Goal: Task Accomplishment & Management: Complete application form

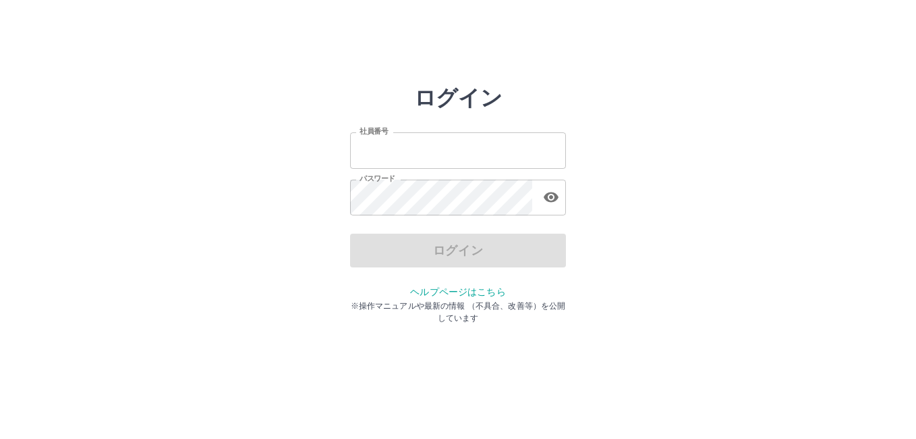
type input "*******"
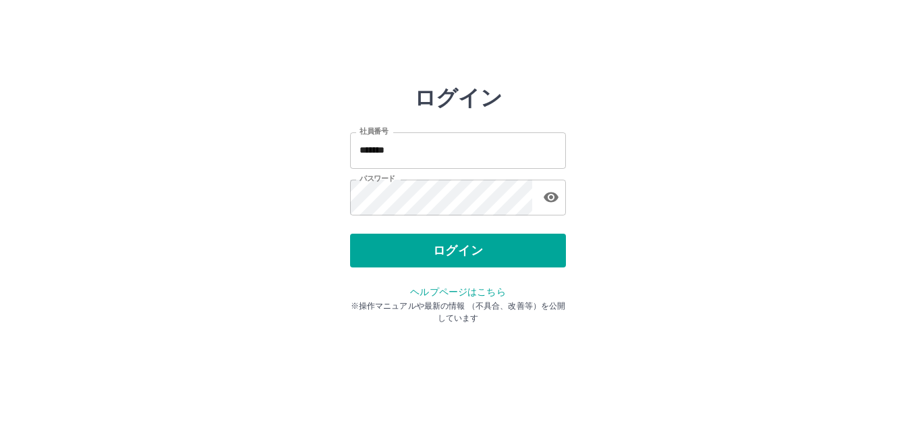
click at [449, 250] on div "ログイン" at bounding box center [458, 250] width 216 height 34
click at [449, 250] on button "ログイン" at bounding box center [458, 250] width 216 height 34
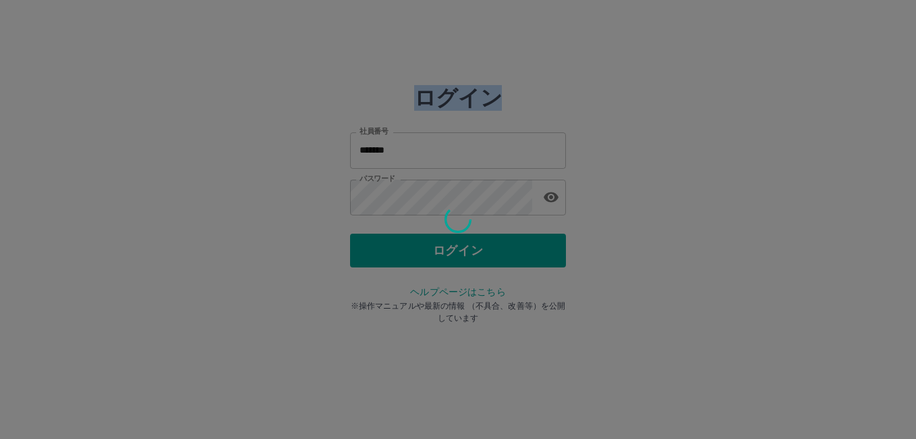
click at [449, 250] on div at bounding box center [458, 219] width 916 height 439
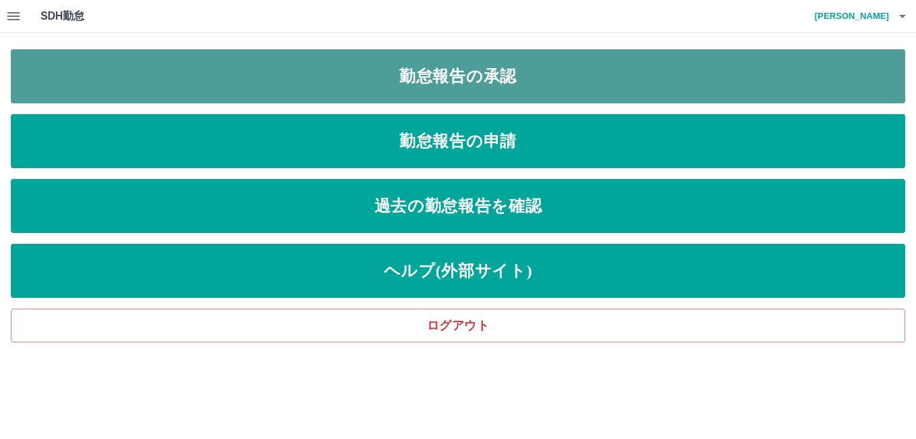
click at [499, 72] on link "勤怠報告の承認" at bounding box center [458, 76] width 895 height 54
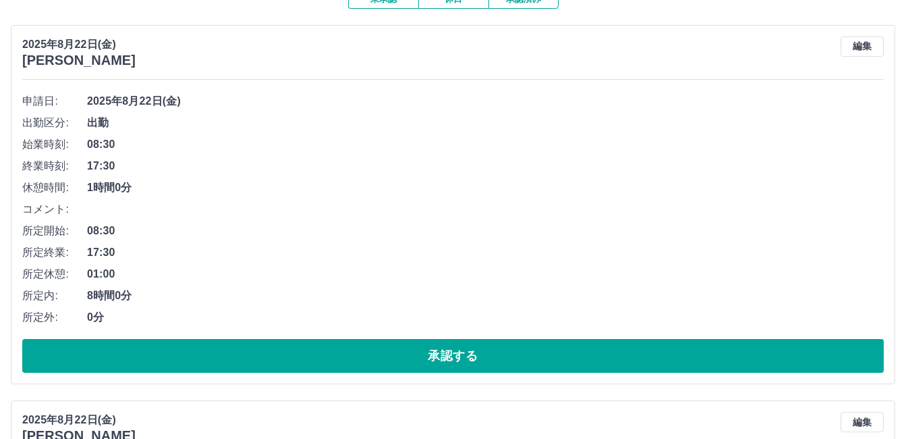
scroll to position [135, 0]
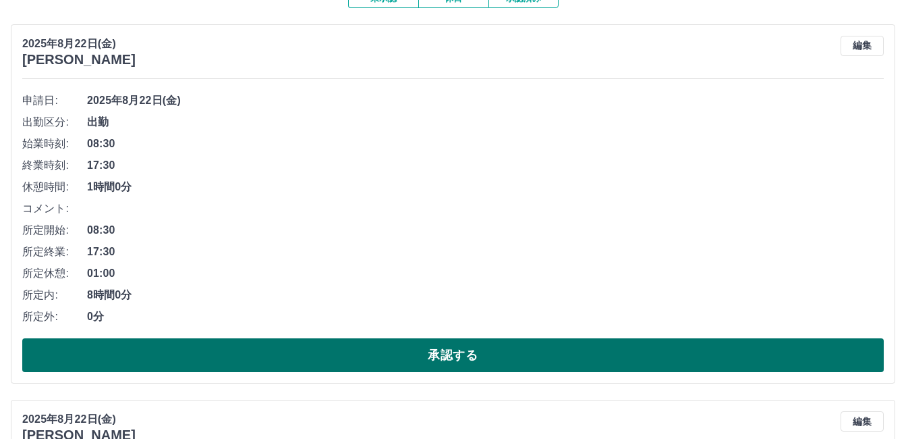
click at [335, 355] on button "承認する" at bounding box center [453, 355] width 862 height 34
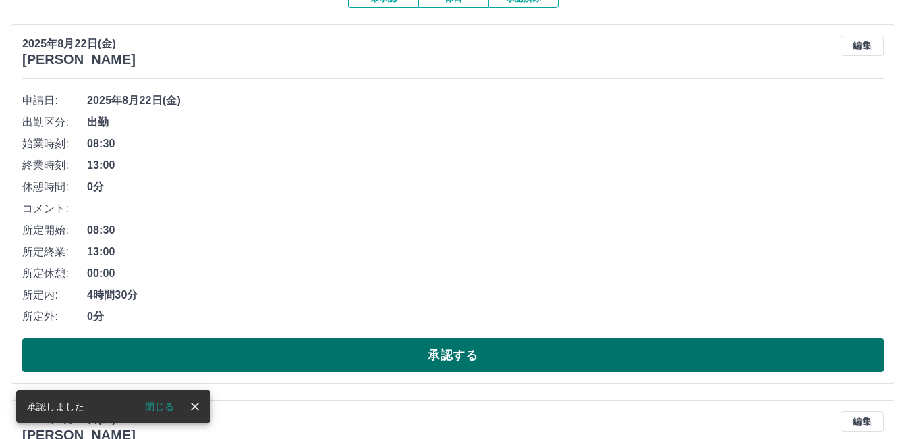
click at [386, 354] on button "承認する" at bounding box center [453, 355] width 862 height 34
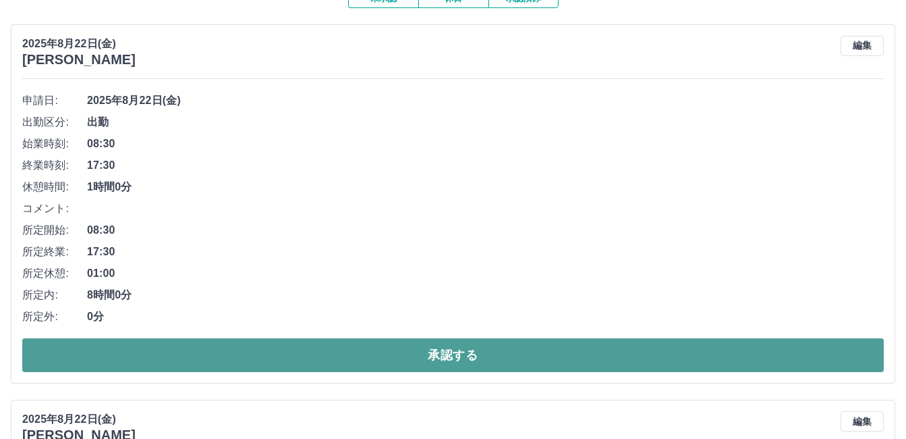
click at [383, 351] on button "承認する" at bounding box center [453, 355] width 862 height 34
click at [347, 354] on button "承認する" at bounding box center [453, 355] width 862 height 34
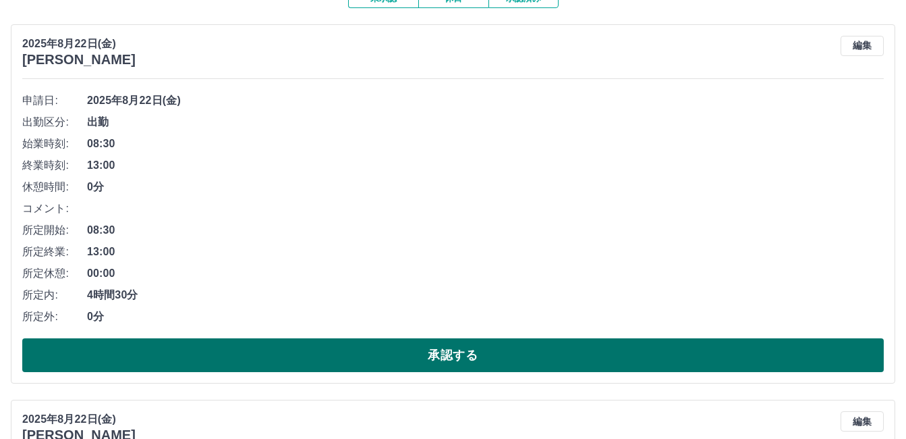
click at [389, 359] on button "承認する" at bounding box center [453, 355] width 862 height 34
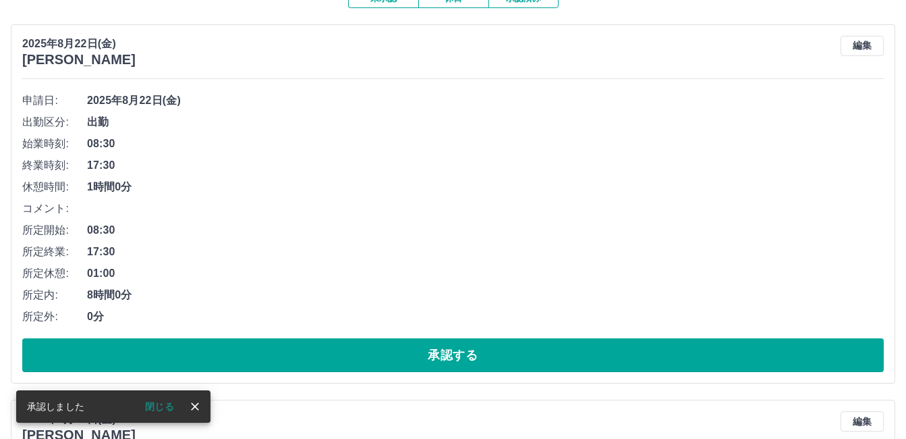
click at [389, 359] on button "承認する" at bounding box center [453, 355] width 862 height 34
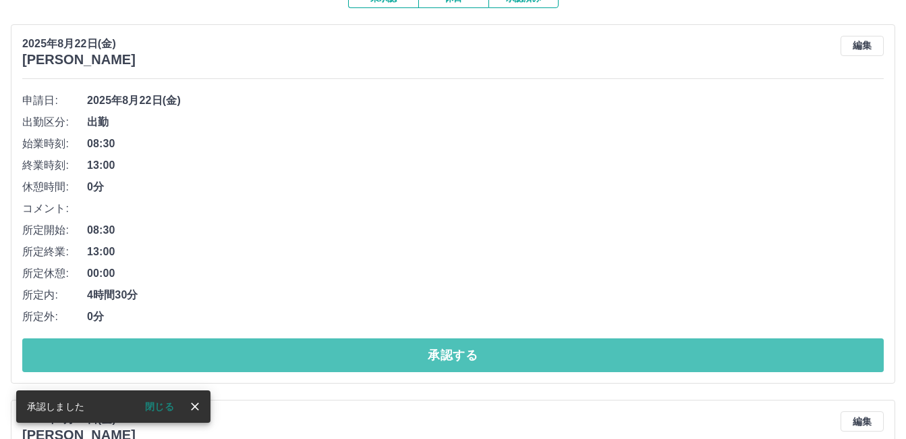
click at [388, 359] on button "承認する" at bounding box center [453, 355] width 862 height 34
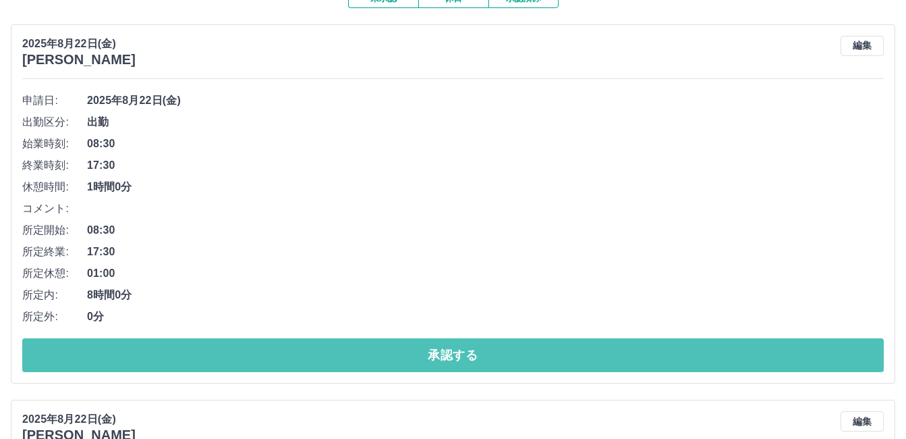
drag, startPoint x: 388, startPoint y: 359, endPoint x: 364, endPoint y: 346, distance: 27.5
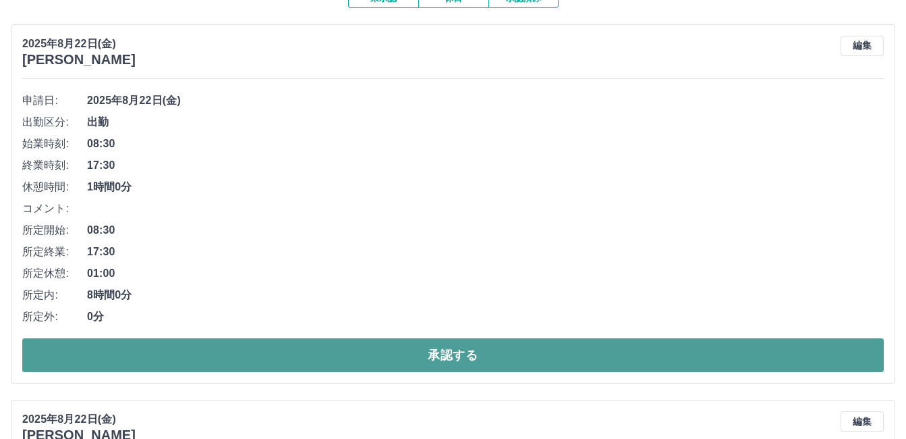
click at [387, 359] on button "承認する" at bounding box center [453, 355] width 862 height 34
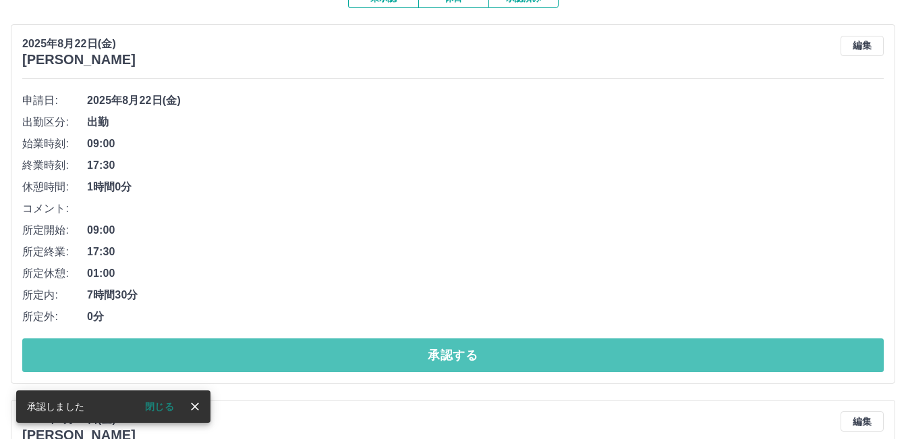
click at [370, 363] on button "承認する" at bounding box center [453, 355] width 862 height 34
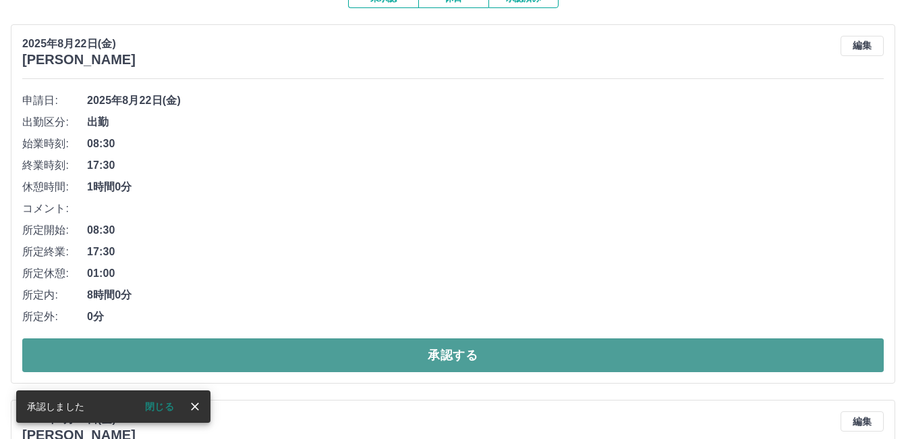
click at [372, 363] on button "承認する" at bounding box center [453, 355] width 862 height 34
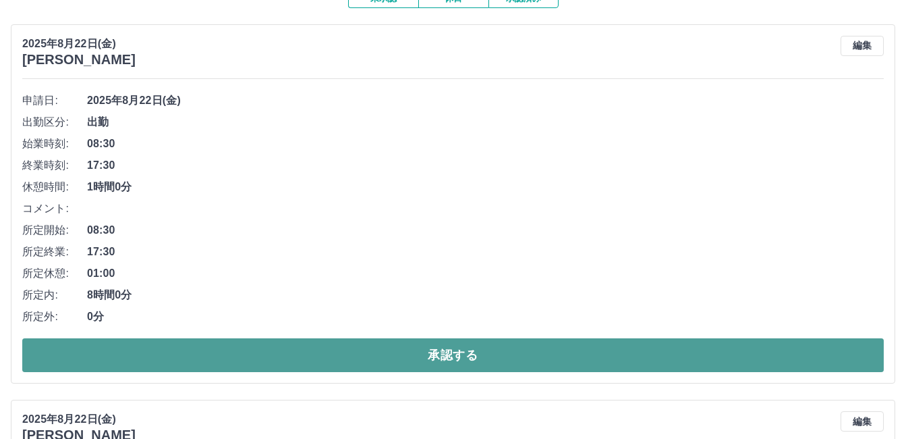
click at [383, 354] on button "承認する" at bounding box center [453, 355] width 862 height 34
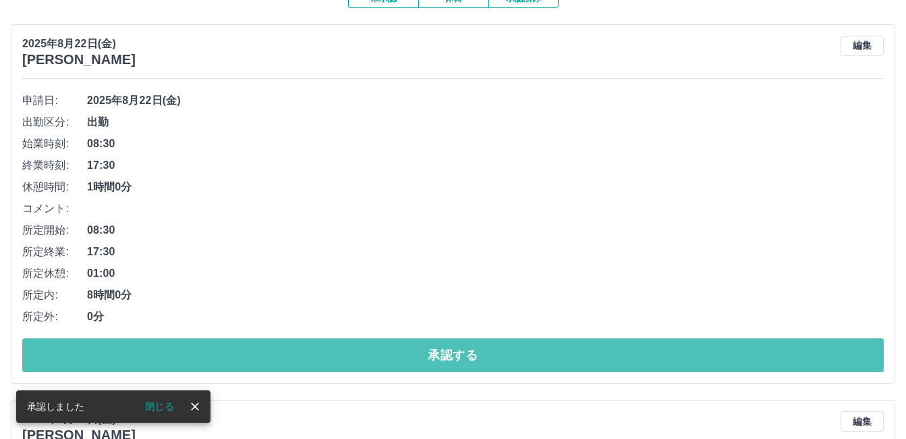
click at [383, 352] on button "承認する" at bounding box center [453, 355] width 862 height 34
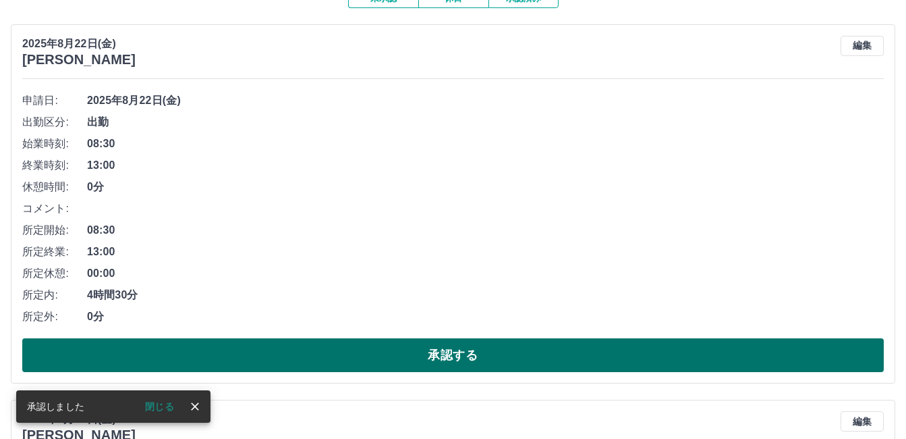
click at [383, 352] on button "承認する" at bounding box center [453, 355] width 862 height 34
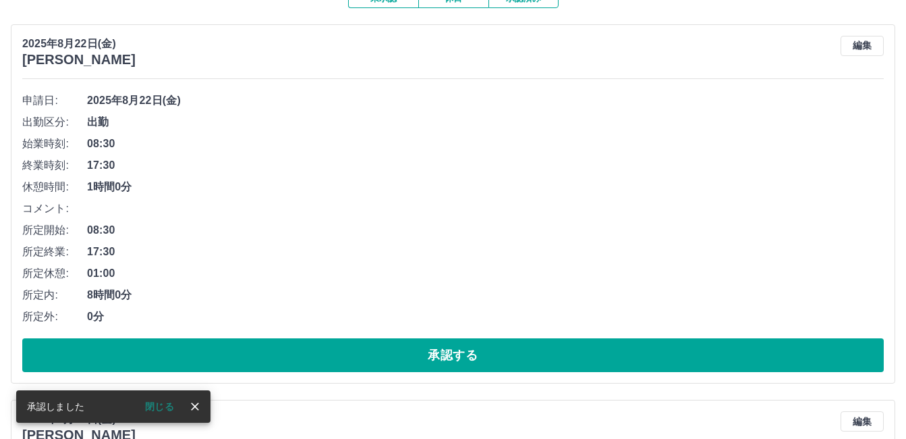
click at [383, 352] on button "承認する" at bounding box center [453, 355] width 862 height 34
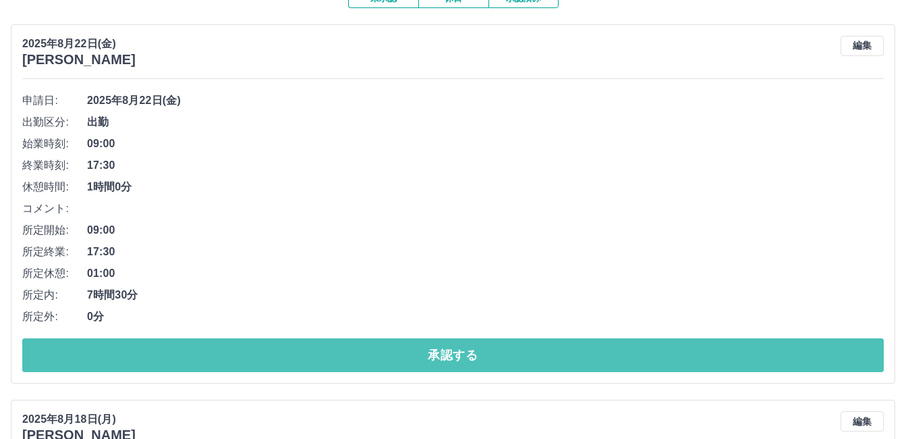
click at [380, 347] on button "承認する" at bounding box center [453, 355] width 862 height 34
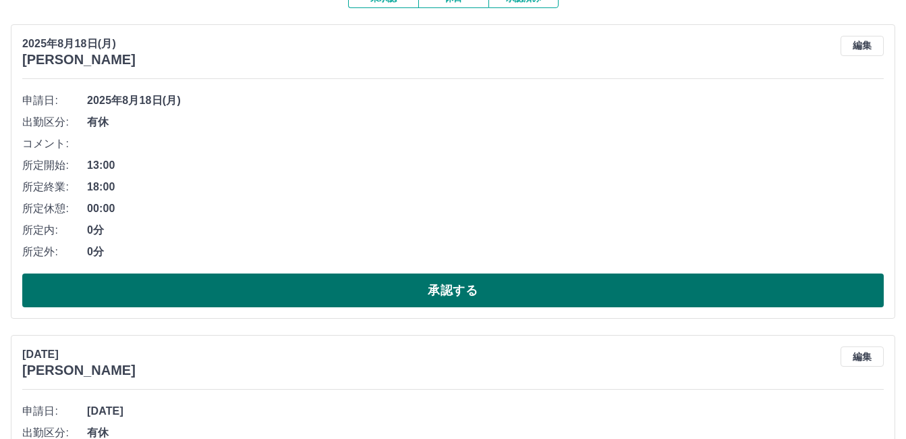
click at [408, 287] on button "承認する" at bounding box center [453, 290] width 862 height 34
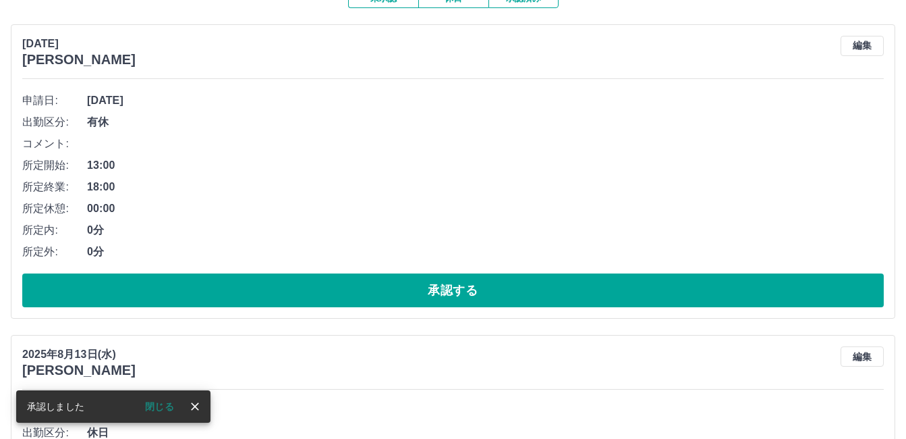
click at [408, 287] on button "承認する" at bounding box center [453, 290] width 862 height 34
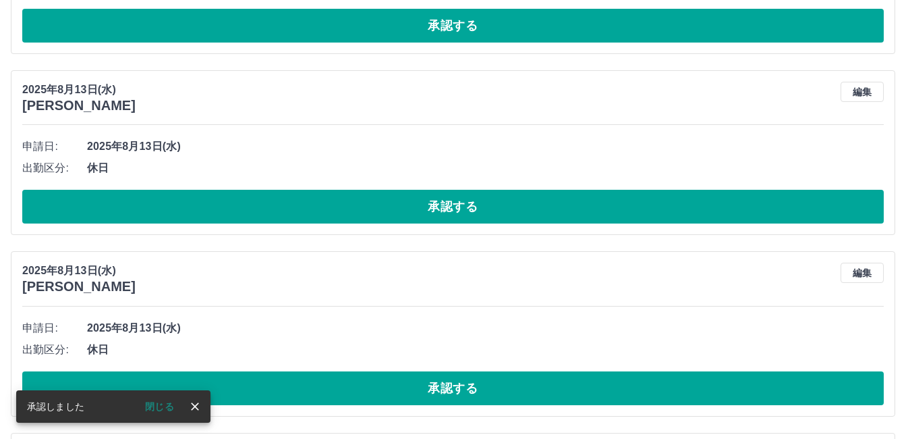
scroll to position [0, 0]
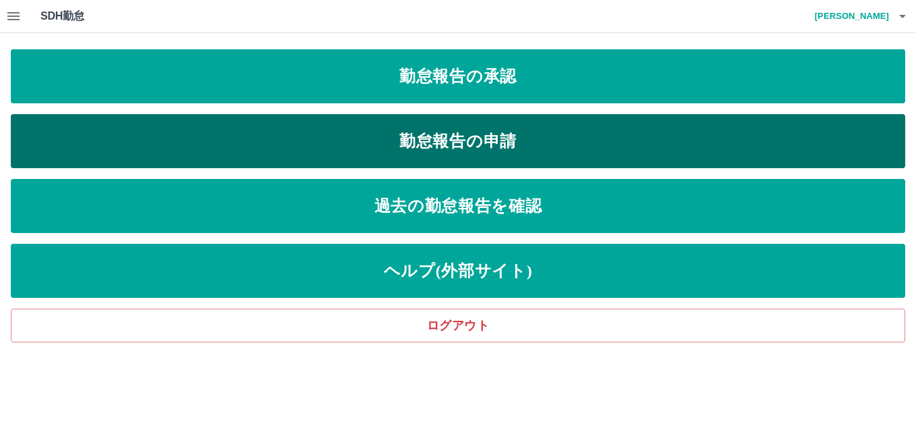
click at [514, 152] on link "勤怠報告の申請" at bounding box center [458, 141] width 895 height 54
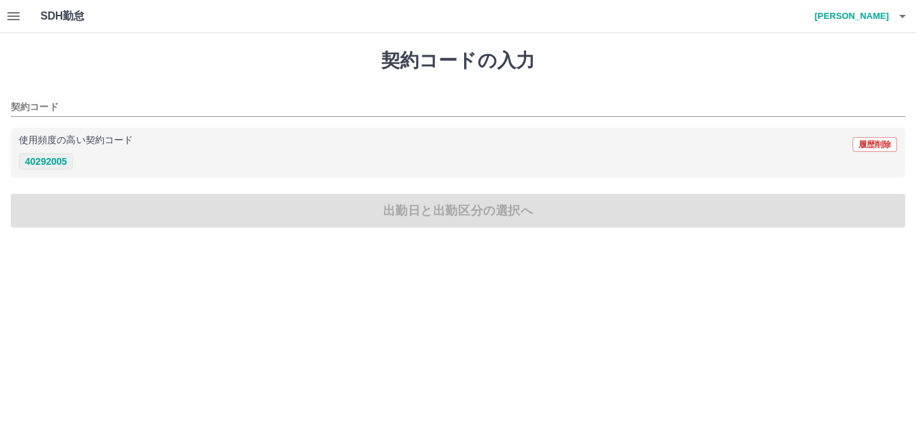
click at [60, 161] on button "40292005" at bounding box center [46, 161] width 54 height 16
type input "********"
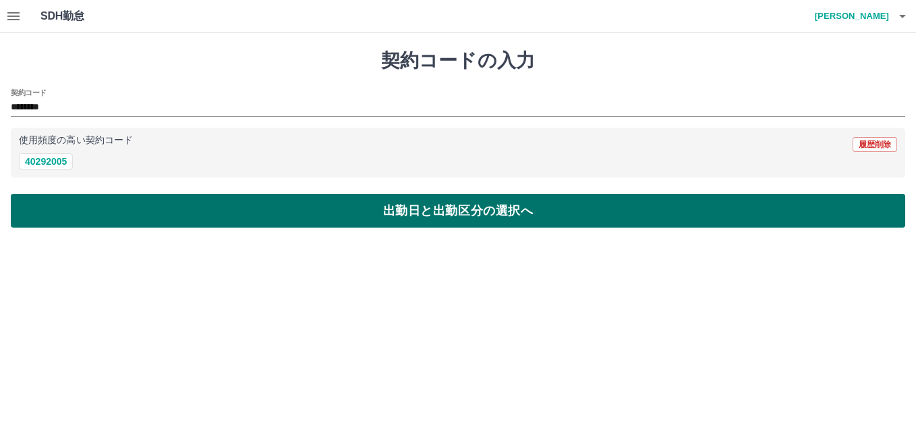
click at [142, 210] on button "出勤日と出勤区分の選択へ" at bounding box center [458, 211] width 895 height 34
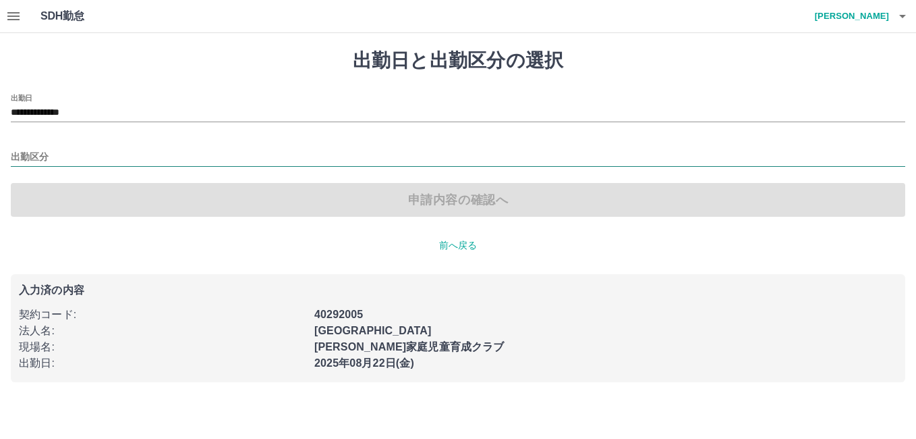
click at [82, 164] on input "出勤区分" at bounding box center [458, 157] width 895 height 17
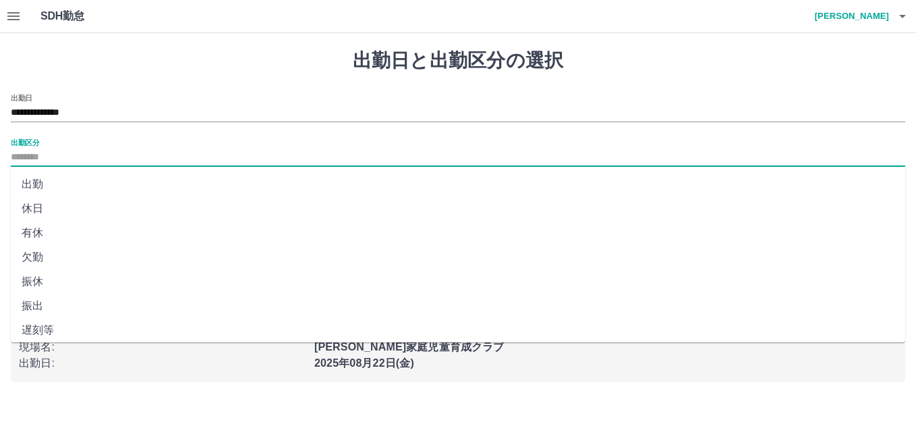
click at [40, 190] on li "出勤" at bounding box center [458, 184] width 895 height 24
type input "**"
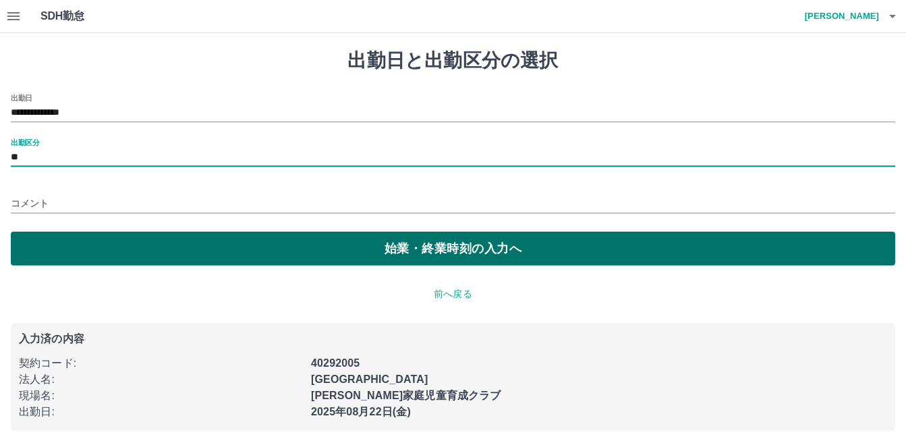
click at [96, 250] on button "始業・終業時刻の入力へ" at bounding box center [453, 248] width 885 height 34
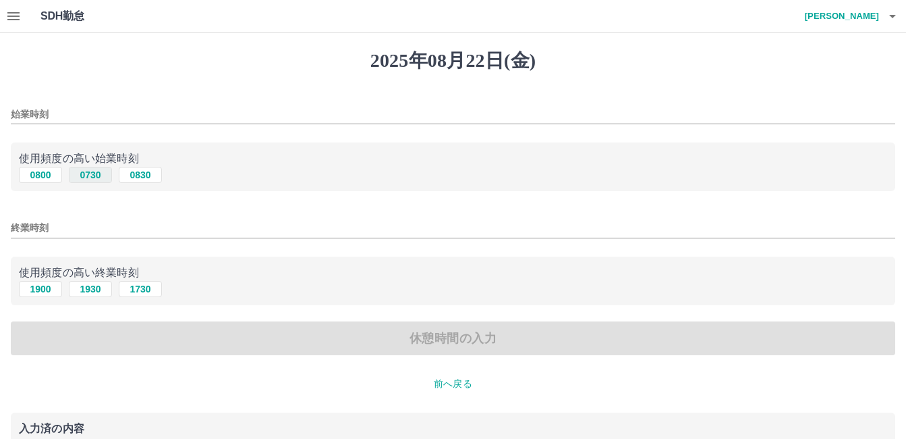
click at [86, 167] on button "0730" at bounding box center [90, 175] width 43 height 16
type input "****"
click at [36, 291] on button "1900" at bounding box center [40, 289] width 43 height 16
type input "****"
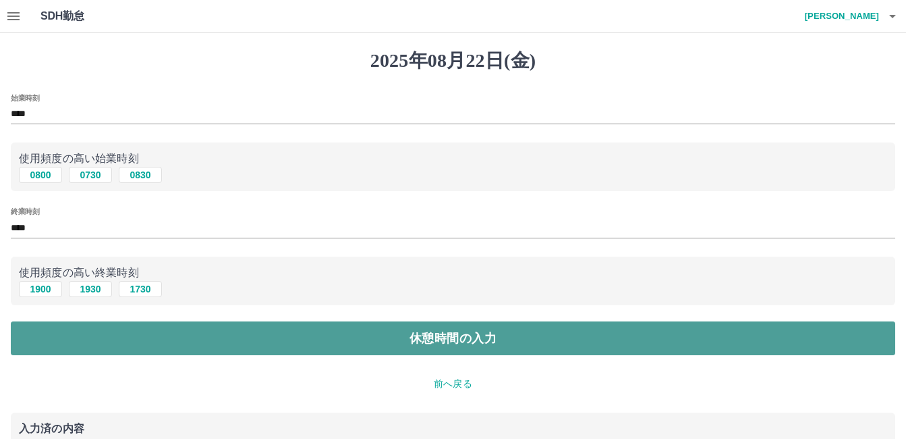
click at [197, 332] on button "休憩時間の入力" at bounding box center [453, 338] width 885 height 34
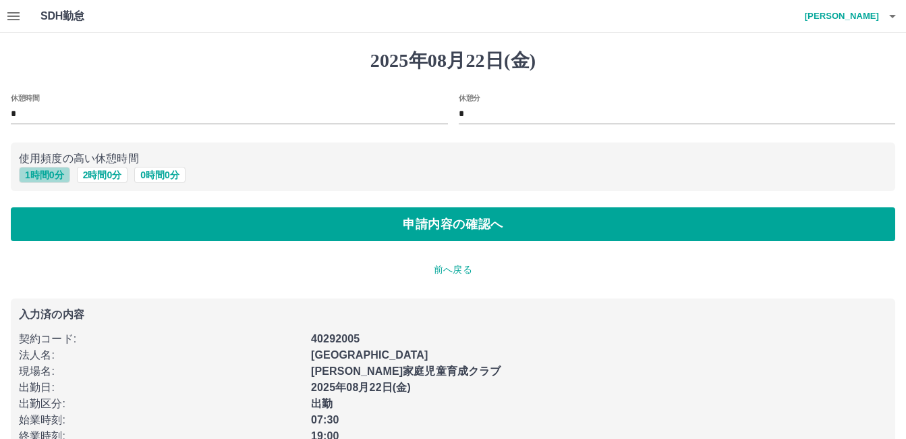
click at [53, 171] on button "1 時間 0 分" at bounding box center [44, 175] width 51 height 16
type input "*"
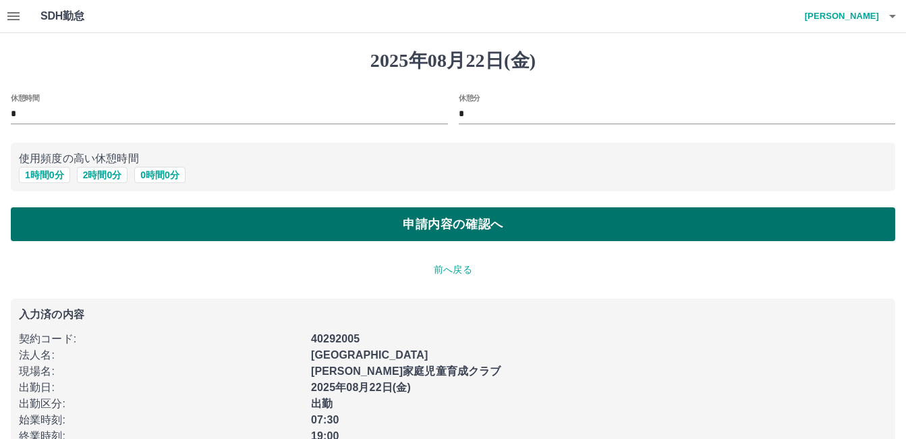
click at [162, 215] on button "申請内容の確認へ" at bounding box center [453, 224] width 885 height 34
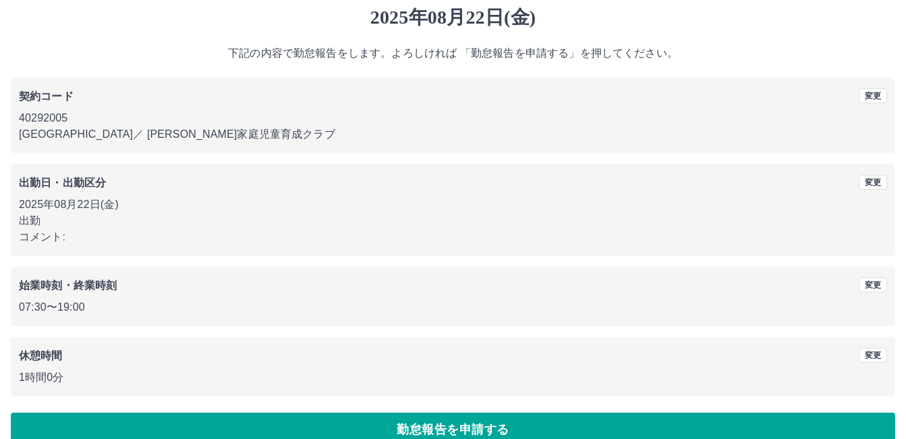
scroll to position [67, 0]
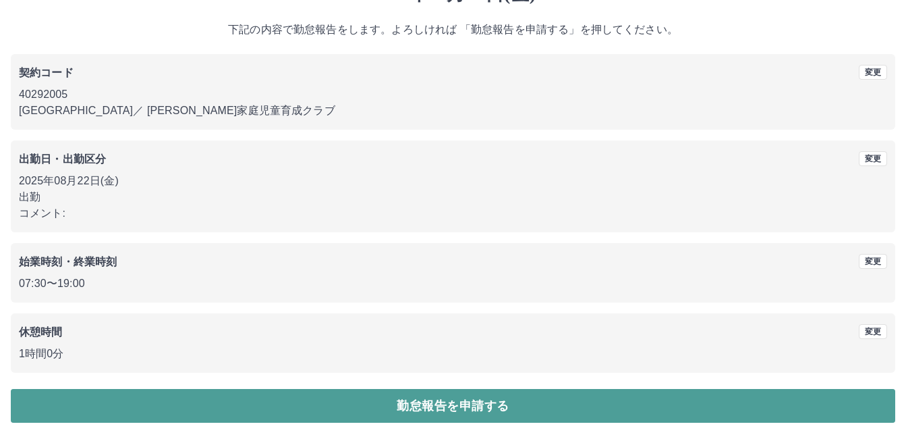
click at [318, 408] on button "勤怠報告を申請する" at bounding box center [453, 406] width 885 height 34
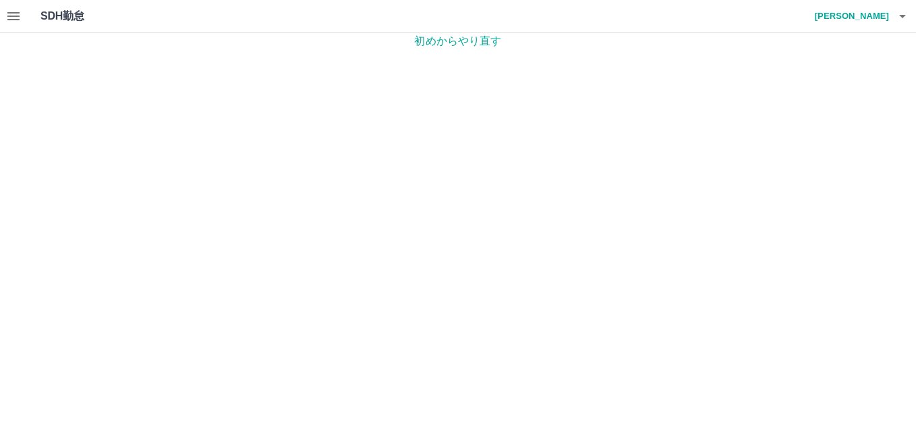
click at [16, 14] on icon "button" at bounding box center [13, 16] width 16 height 16
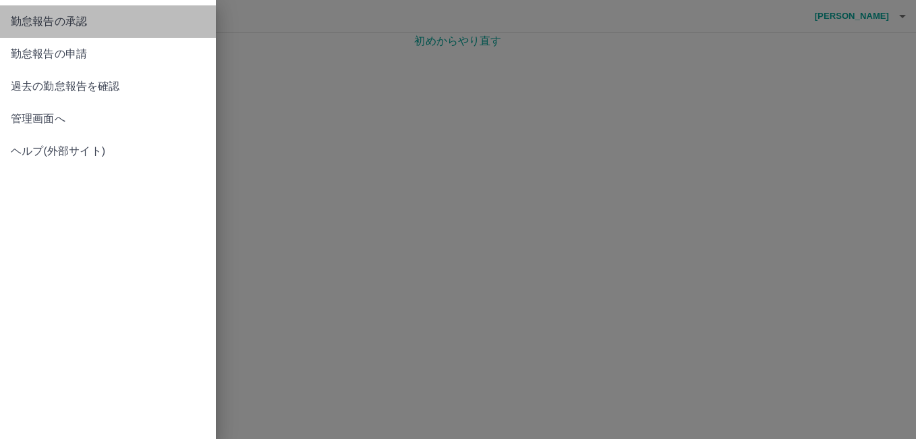
click at [32, 22] on span "勤怠報告の承認" at bounding box center [108, 21] width 194 height 16
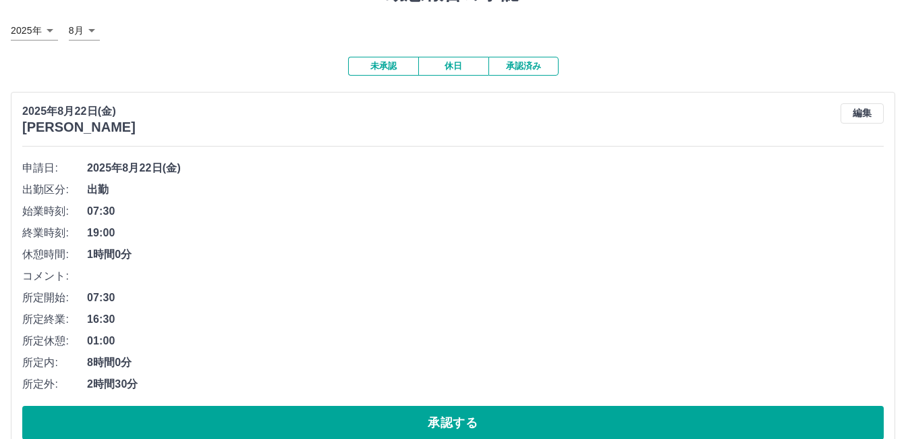
scroll to position [135, 0]
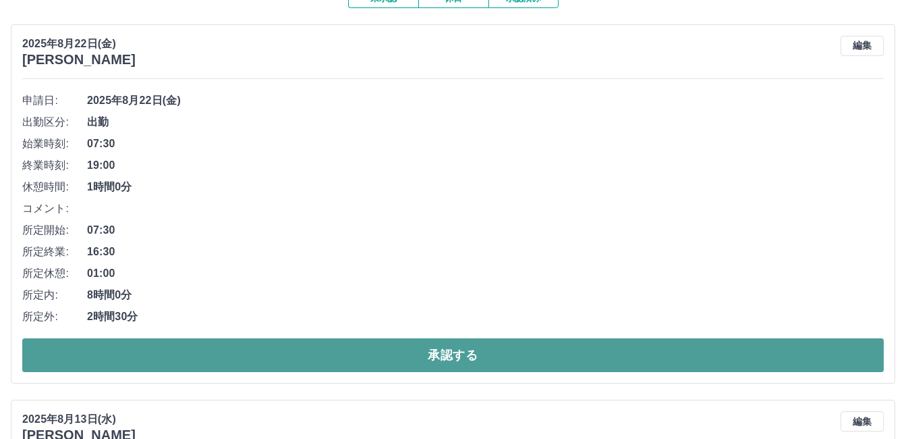
click at [304, 361] on button "承認する" at bounding box center [453, 355] width 862 height 34
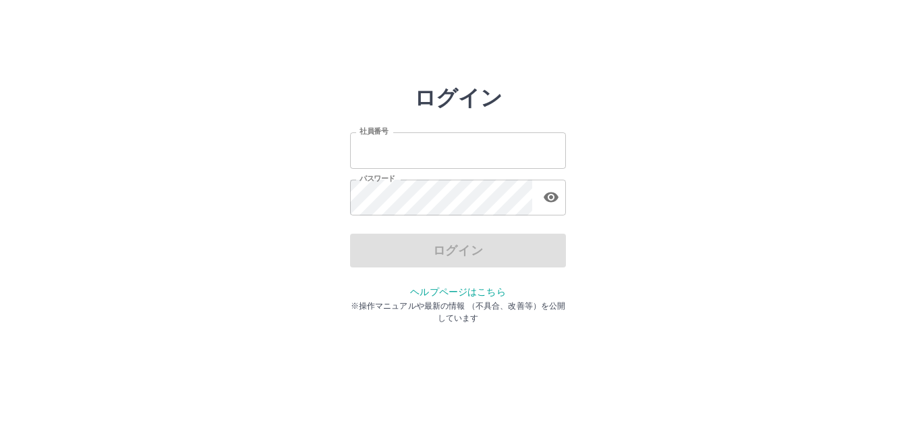
type input "*******"
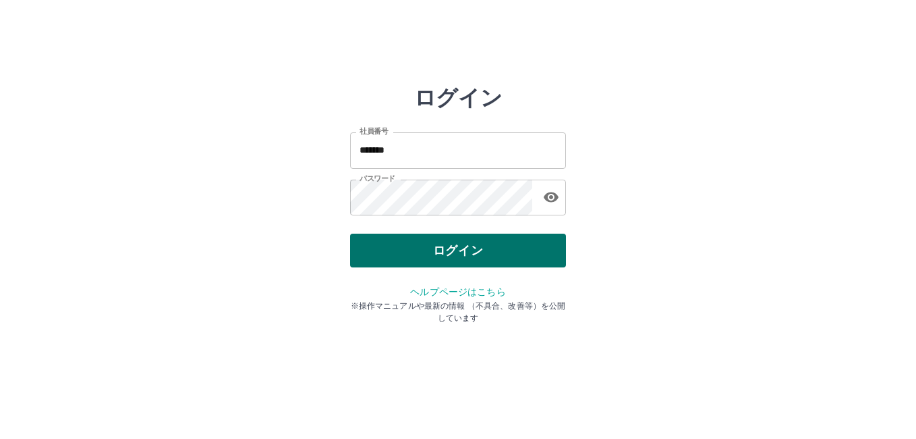
click at [459, 254] on div "ログイン" at bounding box center [458, 250] width 216 height 34
click at [459, 254] on button "ログイン" at bounding box center [458, 250] width 216 height 34
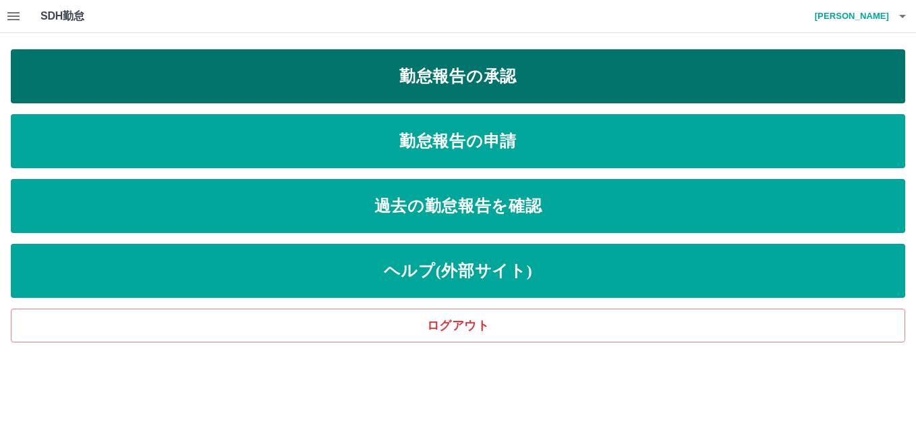
click at [470, 65] on link "勤怠報告の承認" at bounding box center [458, 76] width 895 height 54
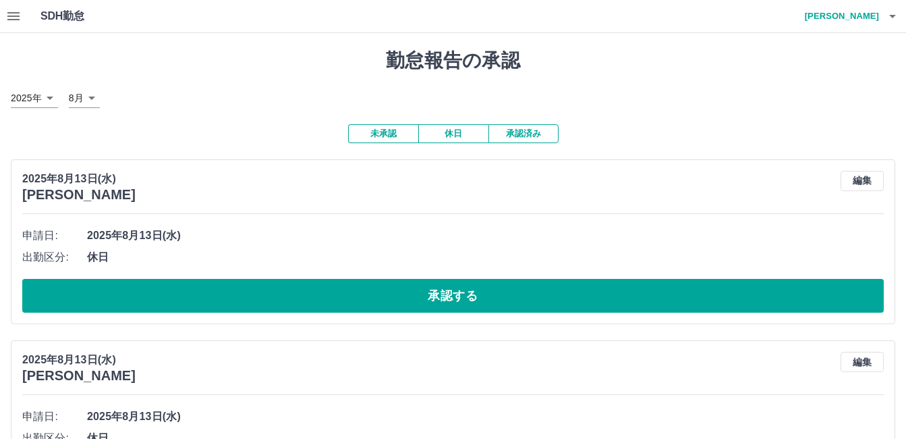
click at [507, 137] on button "承認済み" at bounding box center [524, 133] width 70 height 19
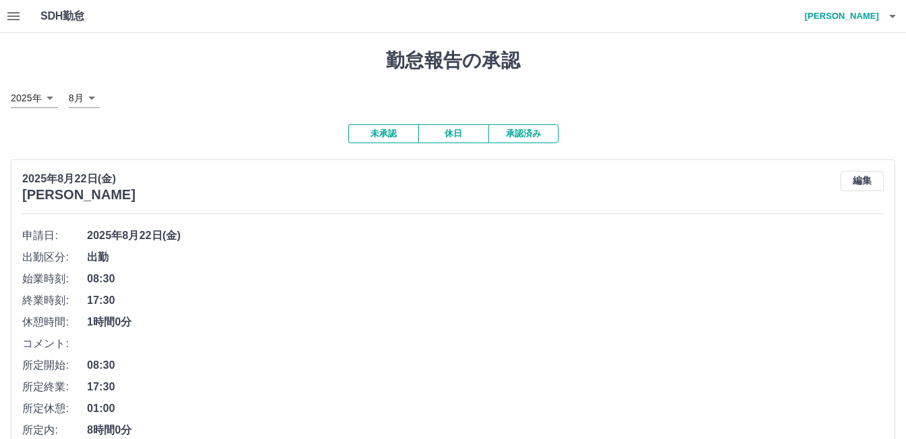
click at [330, 233] on span "2025年8月22日(金)" at bounding box center [485, 235] width 797 height 16
click at [393, 134] on button "未承認" at bounding box center [383, 133] width 70 height 19
